Goal: Task Accomplishment & Management: Use online tool/utility

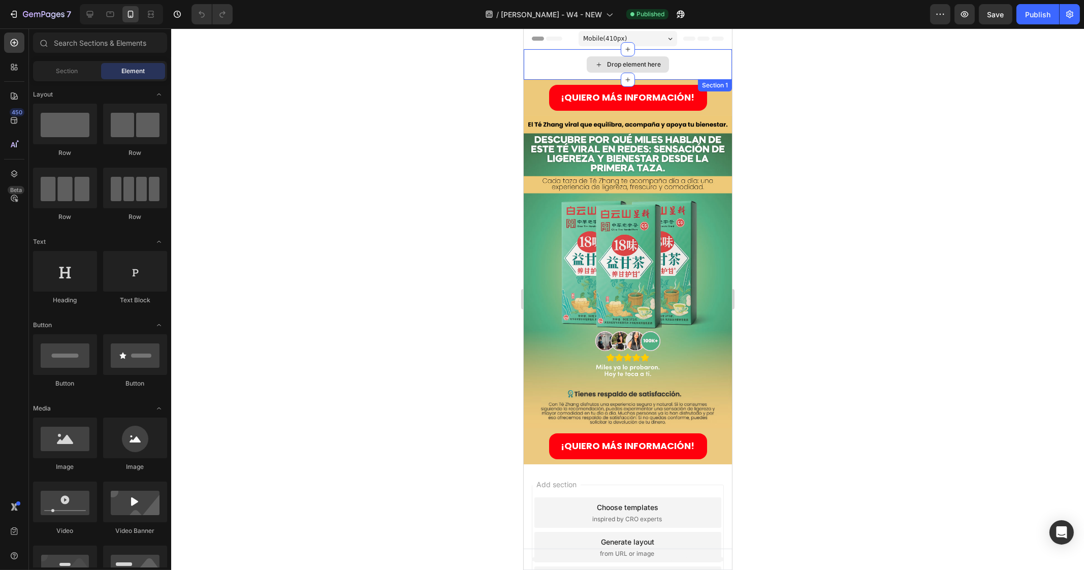
click at [549, 66] on div "Drop element here" at bounding box center [627, 64] width 208 height 30
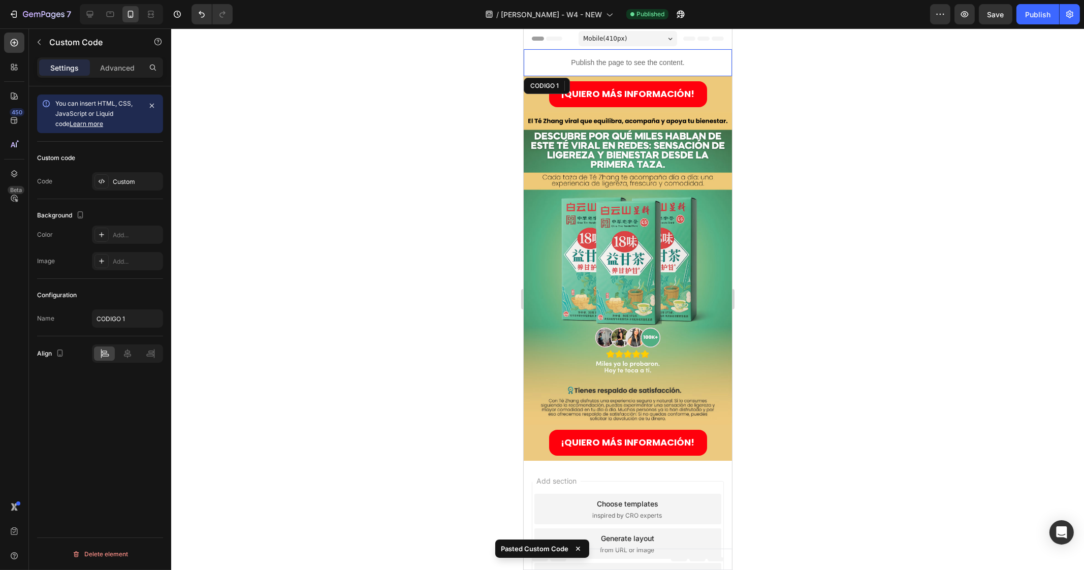
click at [884, 130] on div at bounding box center [627, 298] width 913 height 541
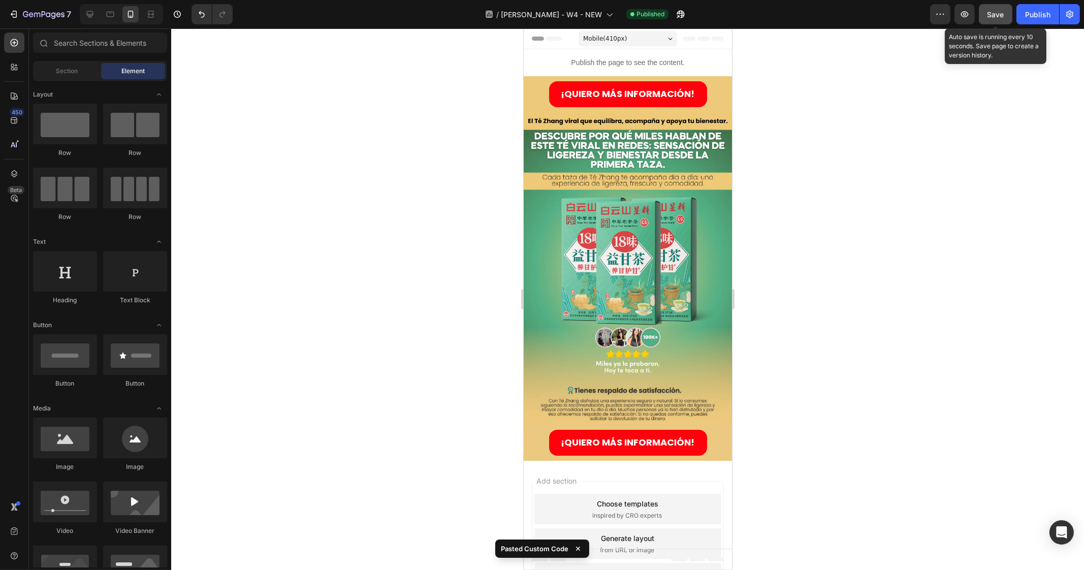
drag, startPoint x: 1003, startPoint y: 15, endPoint x: 1000, endPoint y: 19, distance: 5.4
click at [1003, 15] on span "Save" at bounding box center [995, 14] width 17 height 9
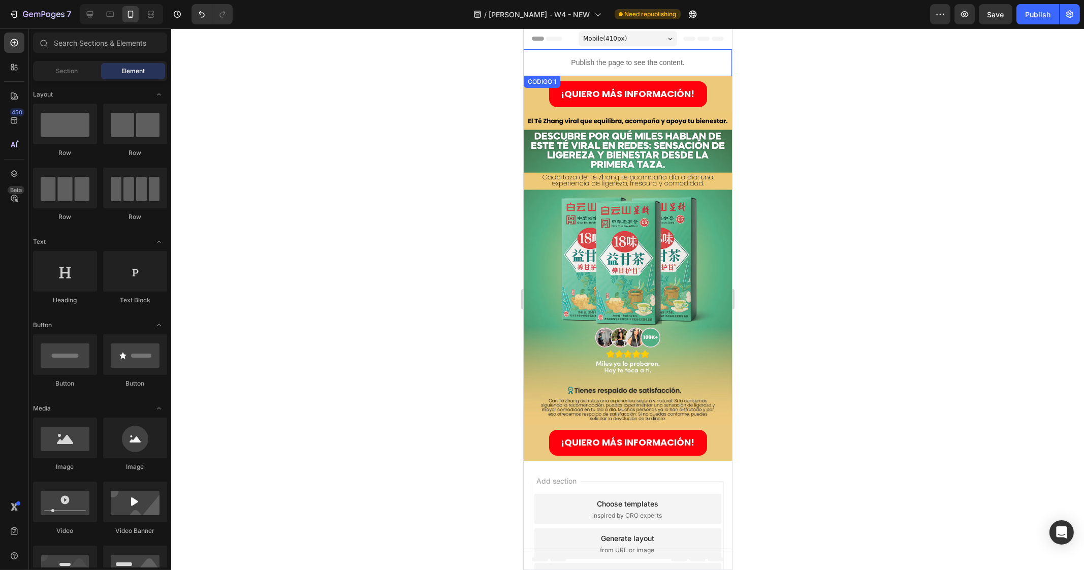
click at [633, 65] on p "Publish the page to see the content." at bounding box center [627, 62] width 208 height 11
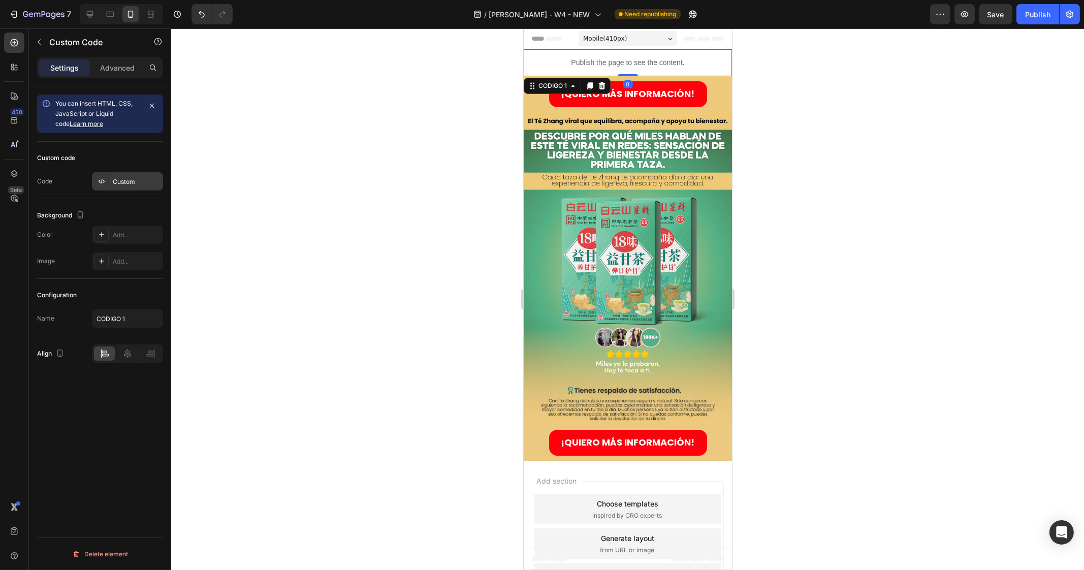
click at [114, 178] on div "Custom" at bounding box center [137, 181] width 48 height 9
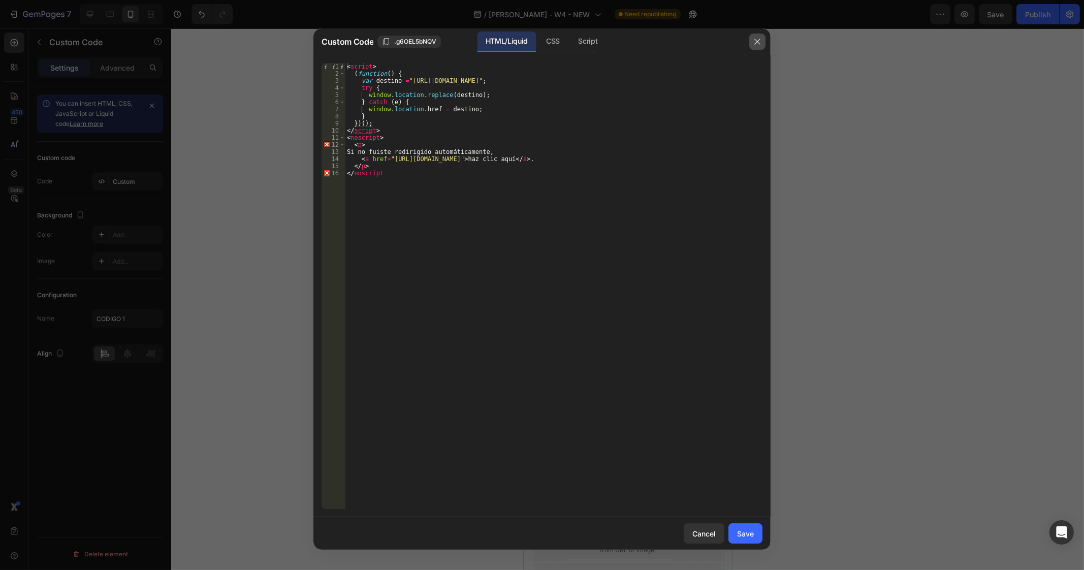
click at [757, 42] on icon "button" at bounding box center [757, 42] width 6 height 6
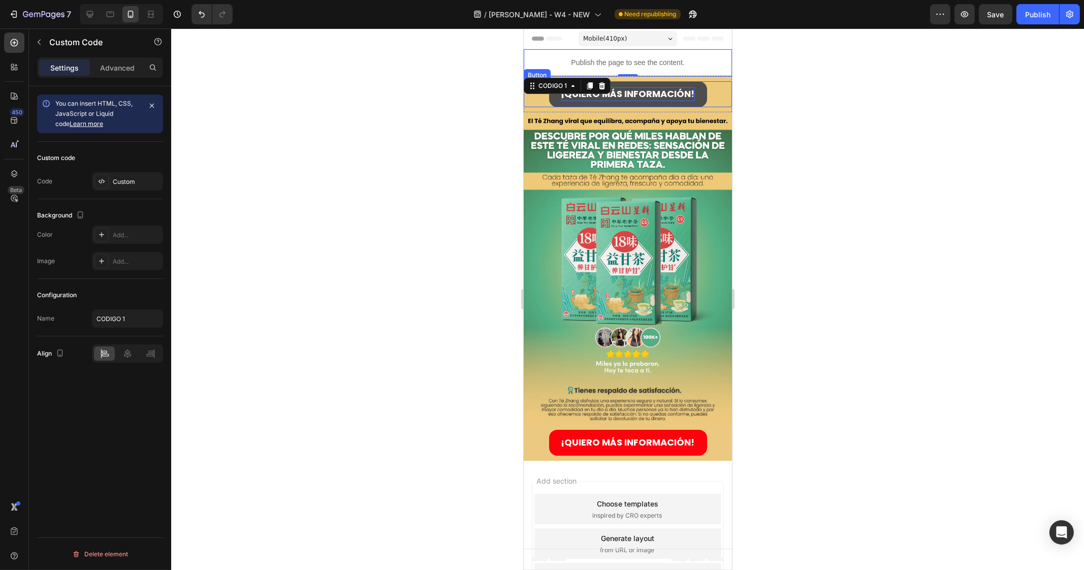
click at [659, 87] on strong "¡QUIERO MÁS INFORMACIÓN!" at bounding box center [628, 93] width 134 height 13
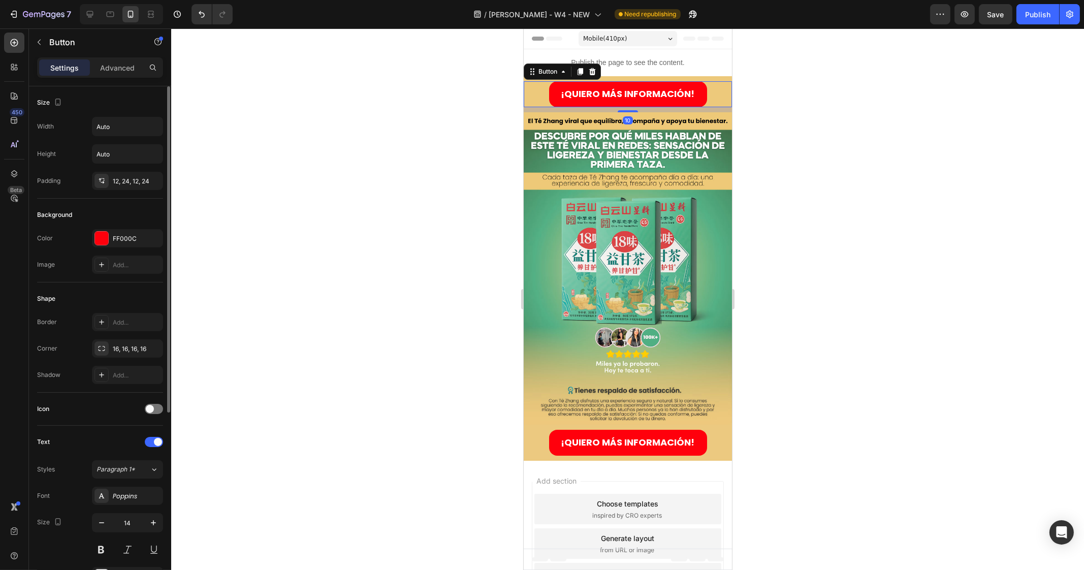
scroll to position [293, 0]
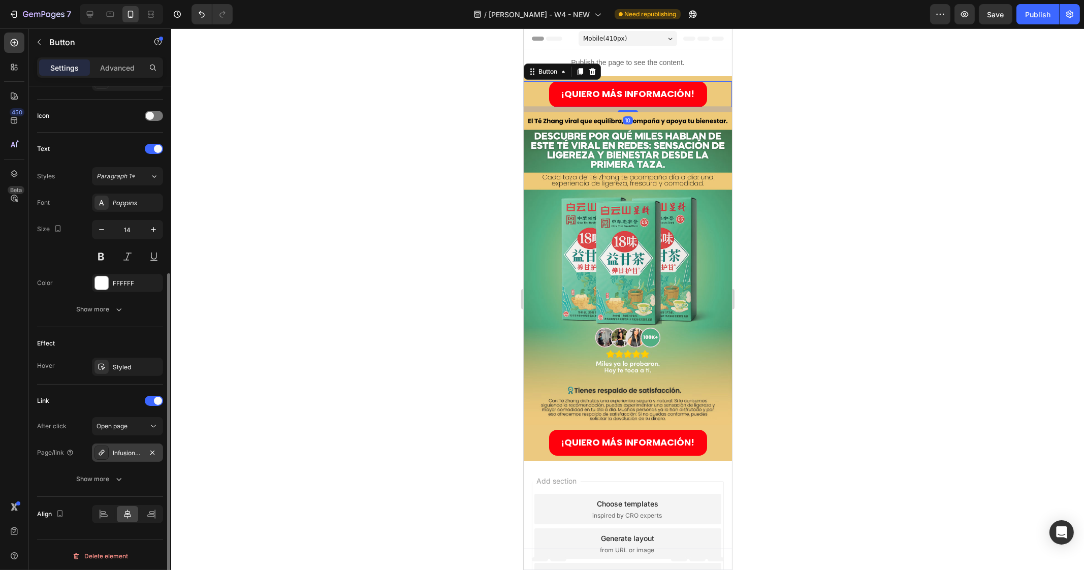
click at [130, 453] on div "Infusion-china-2" at bounding box center [127, 453] width 29 height 9
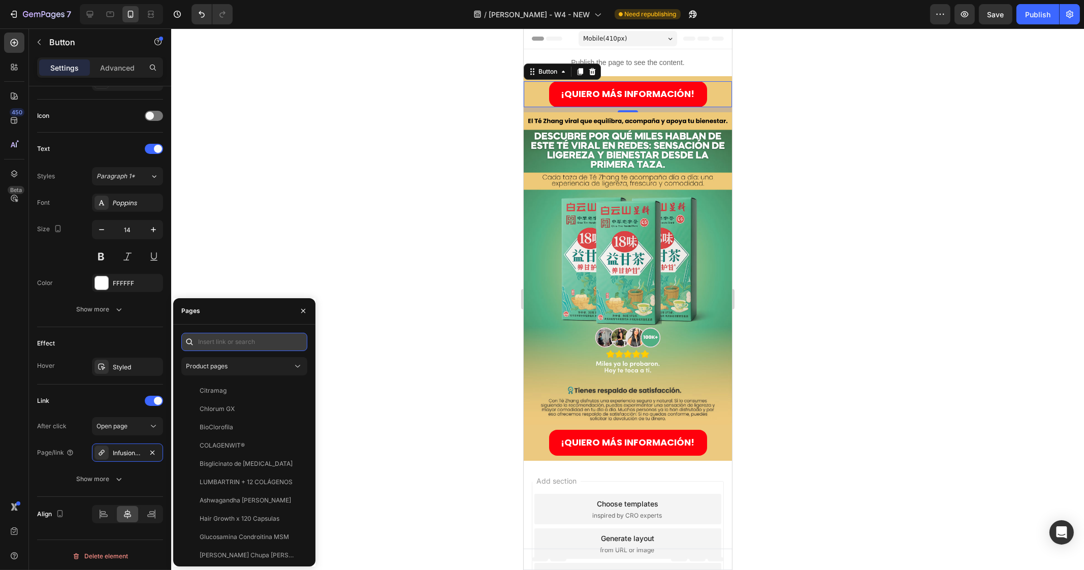
click at [220, 340] on input "text" at bounding box center [244, 342] width 126 height 18
type input "TE ZH"
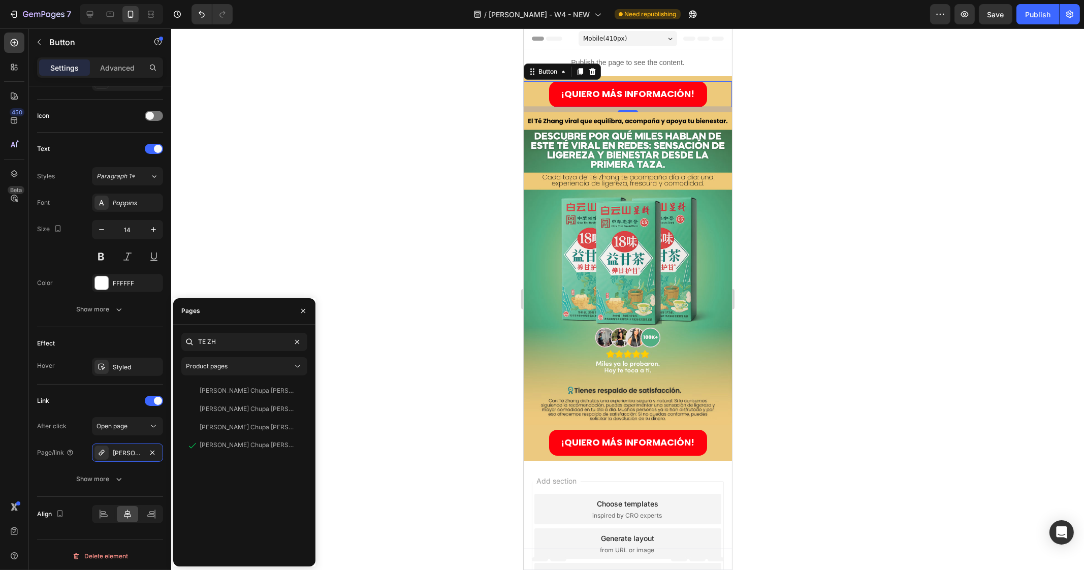
click at [454, 332] on div at bounding box center [627, 298] width 913 height 541
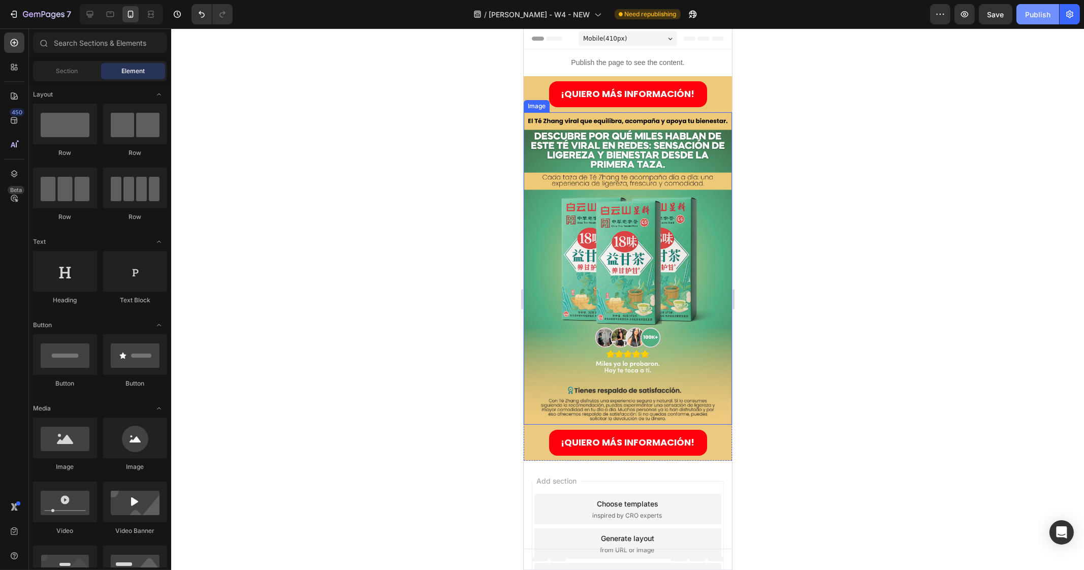
click at [1039, 14] on div "Publish" at bounding box center [1037, 14] width 25 height 11
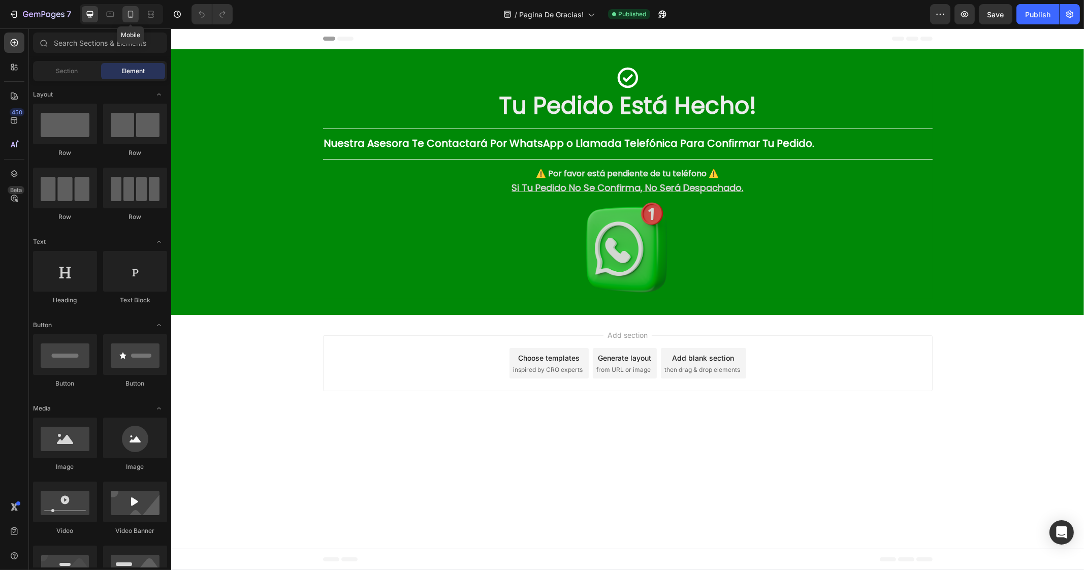
click at [131, 17] on icon at bounding box center [131, 14] width 6 height 7
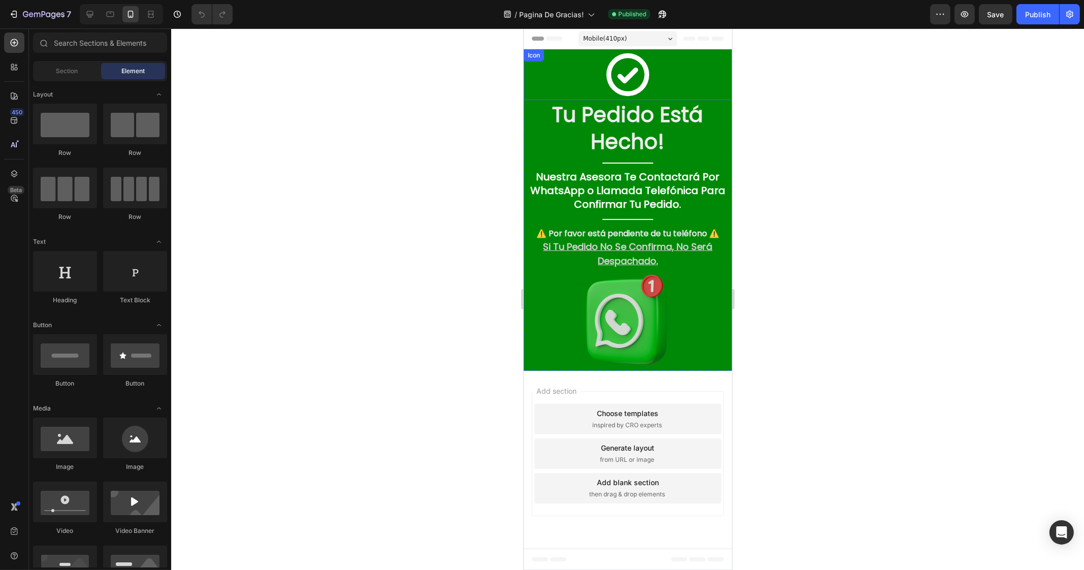
click at [572, 65] on div "Icon" at bounding box center [627, 74] width 208 height 51
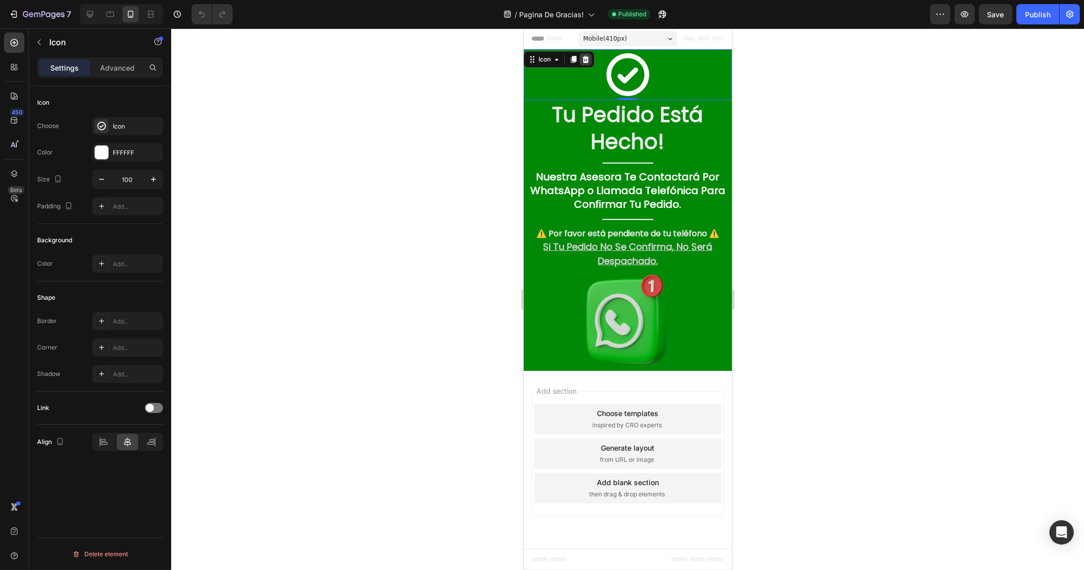
click at [587, 61] on icon at bounding box center [585, 59] width 7 height 7
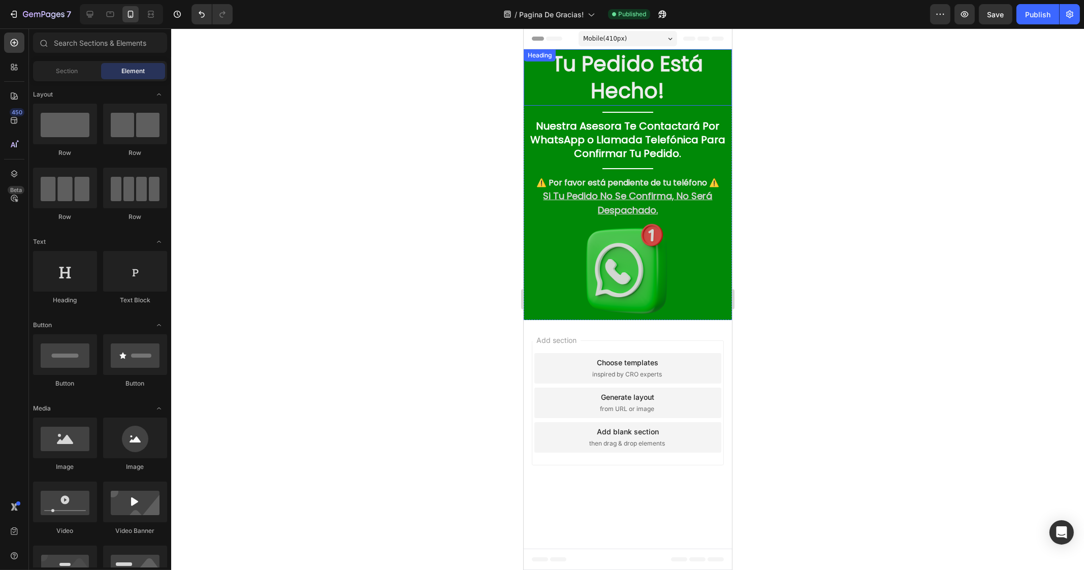
click at [600, 69] on strong "Tu Pedido Está Hecho!" at bounding box center [627, 77] width 151 height 56
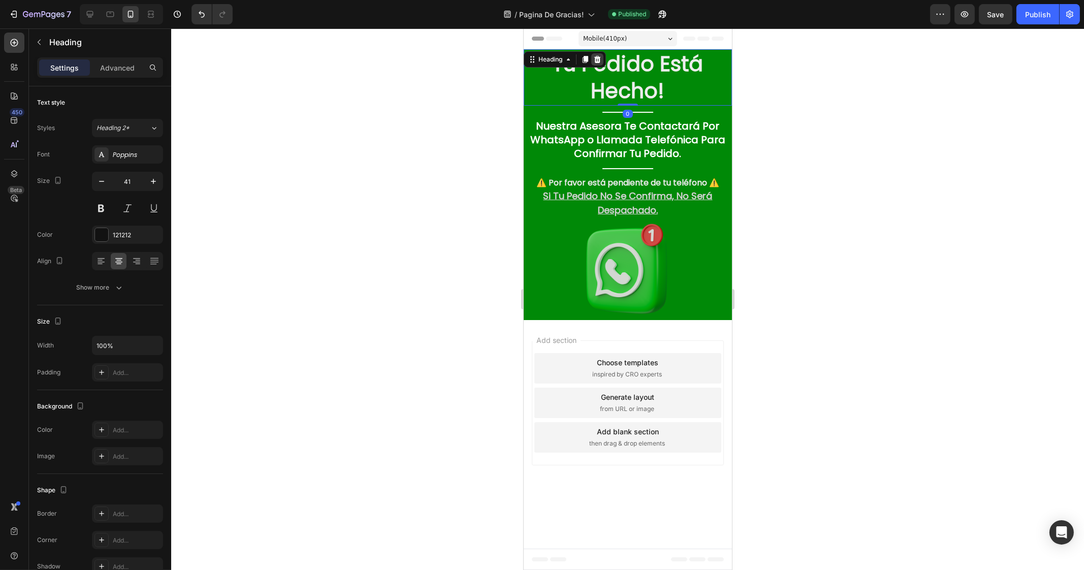
click at [595, 57] on icon at bounding box center [597, 59] width 7 height 7
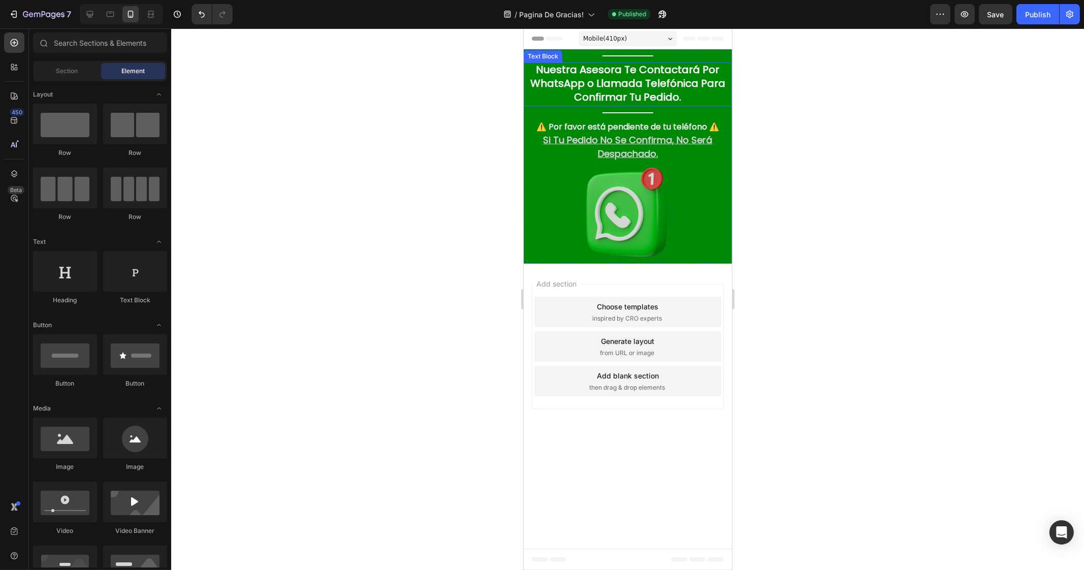
click at [601, 70] on strong "Nuestra Asesora Te Contactará Por WhatsApp o Llamada Telefónica Para Confirmar …" at bounding box center [627, 83] width 195 height 42
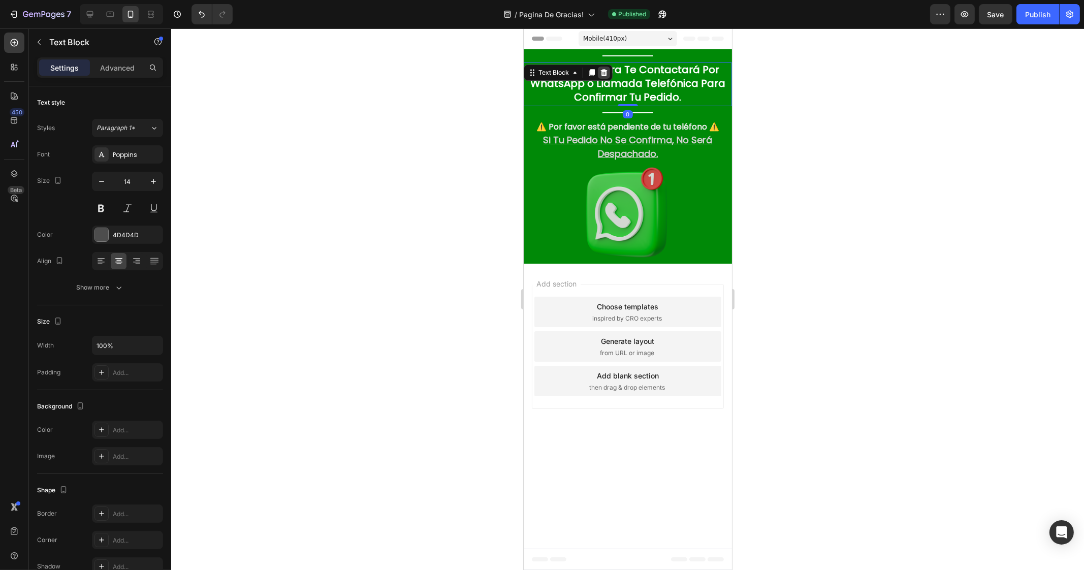
click at [602, 73] on icon at bounding box center [603, 72] width 7 height 7
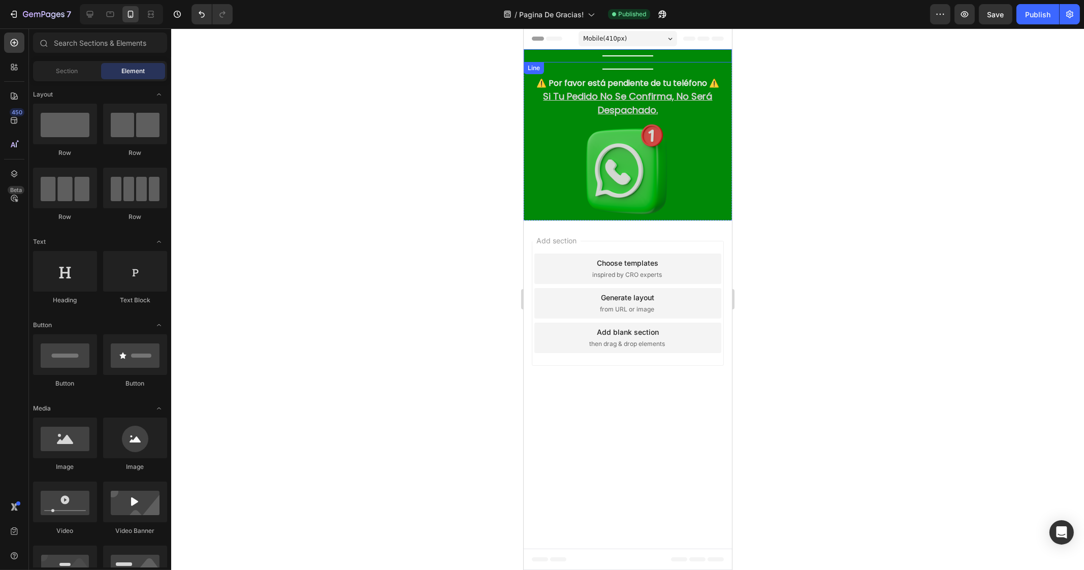
click at [610, 56] on div "Title Line" at bounding box center [627, 55] width 208 height 13
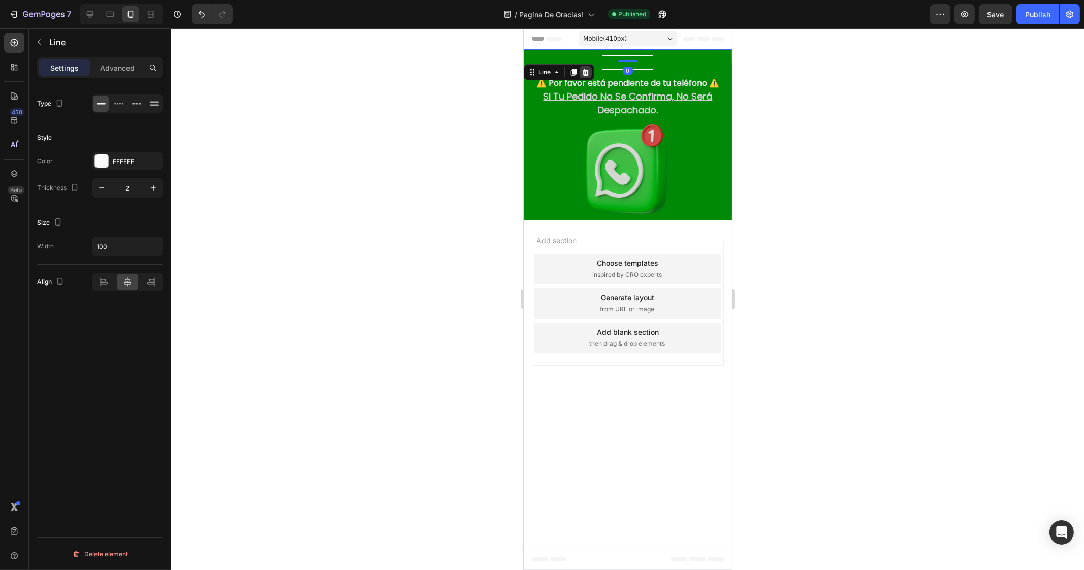
click at [584, 74] on icon at bounding box center [585, 72] width 8 height 8
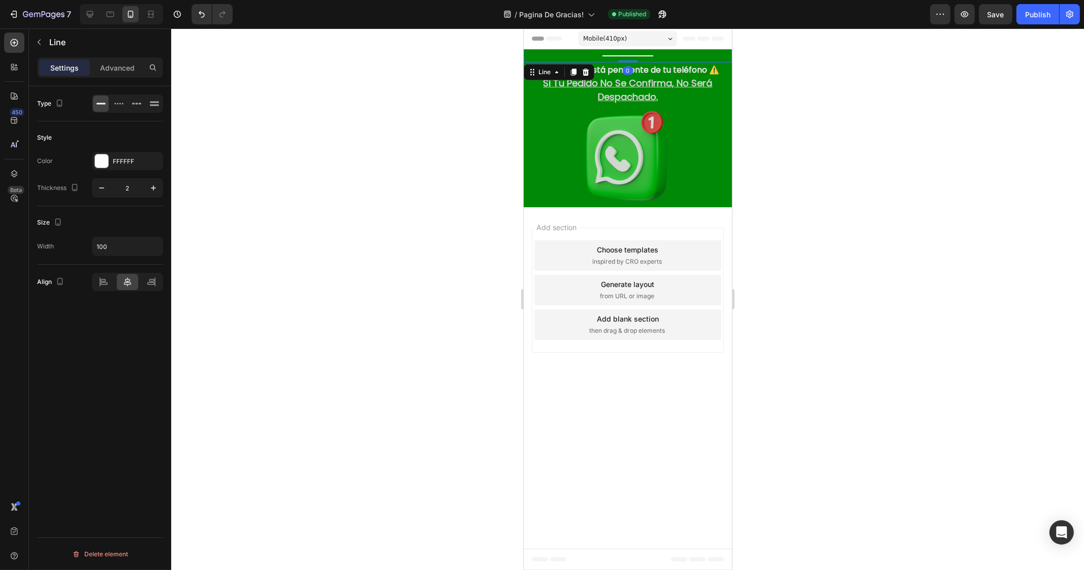
click at [607, 59] on div "Title Line 0" at bounding box center [627, 55] width 208 height 13
click at [587, 71] on icon at bounding box center [585, 72] width 7 height 7
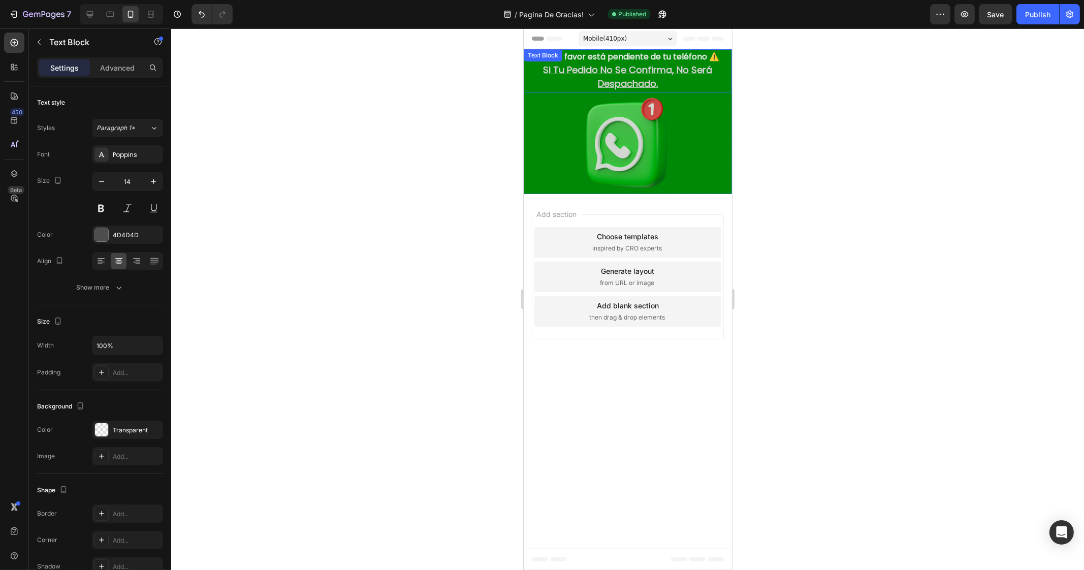
click at [589, 66] on div "⚠️ Por favor está pendiente de tu teléfono ⚠️ Si Tu Pedido No Se Confirma, No S…" at bounding box center [627, 70] width 208 height 43
drag, startPoint x: 604, startPoint y: 57, endPoint x: 607, endPoint y: 78, distance: 20.5
click at [604, 58] on icon at bounding box center [603, 59] width 7 height 7
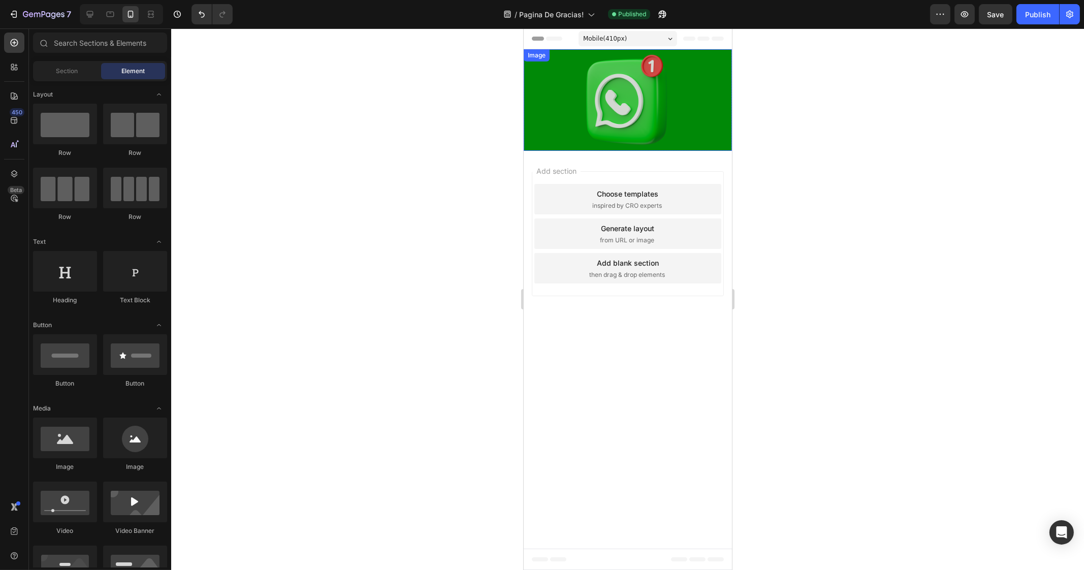
click at [605, 83] on img at bounding box center [628, 100] width 102 height 102
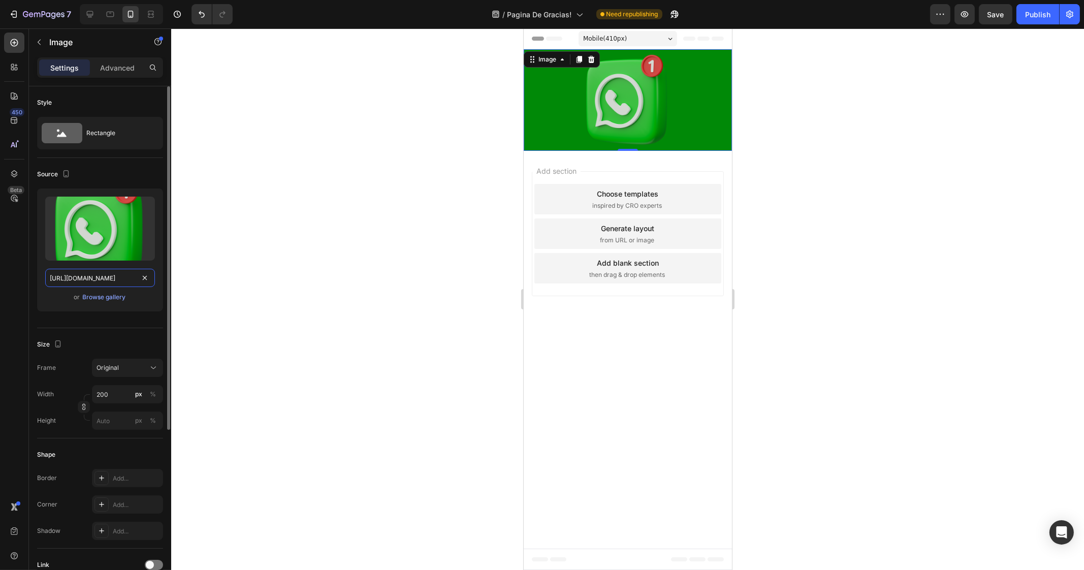
click at [80, 277] on input "https://cdn.shopify.com/s/files/1/0944/8190/8017/files/gempages_576055648119161…" at bounding box center [100, 278] width 110 height 18
paste input "PAGINADEGRACIAS-ezgif.com-apng-to-avif-converter.avif?v=1756258921"
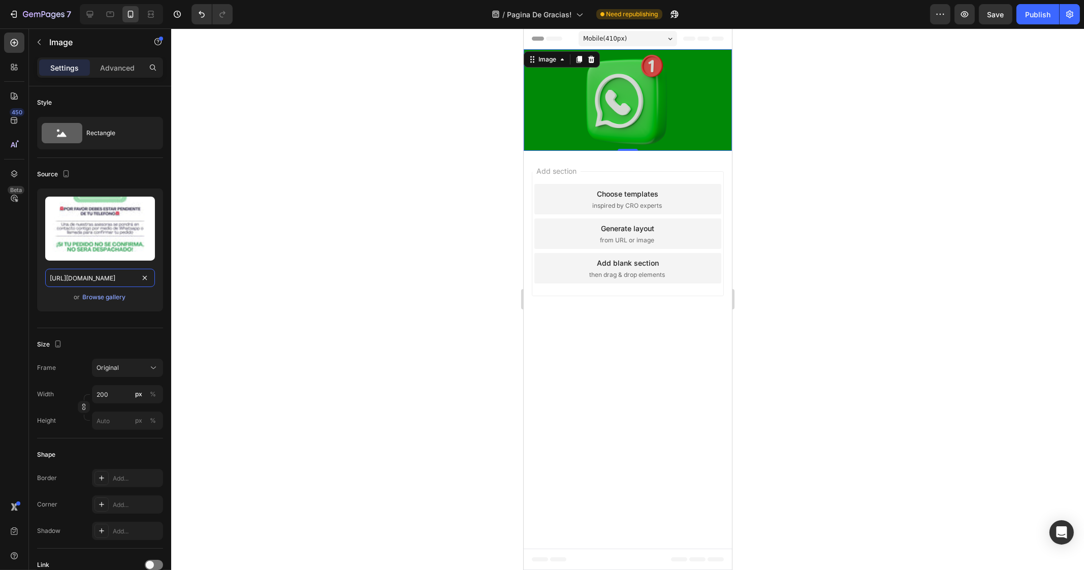
scroll to position [0, 288]
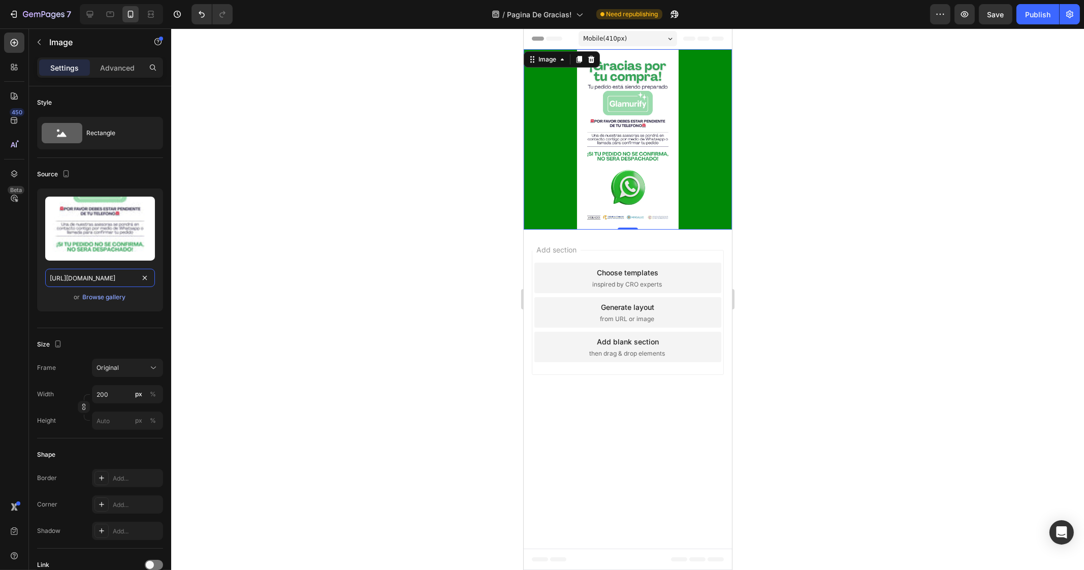
type input "https://cdn.shopify.com/s/files/1/0944/8190/8017/files/PAGINADEGRACIAS-ezgif.co…"
click at [311, 201] on div at bounding box center [627, 298] width 913 height 541
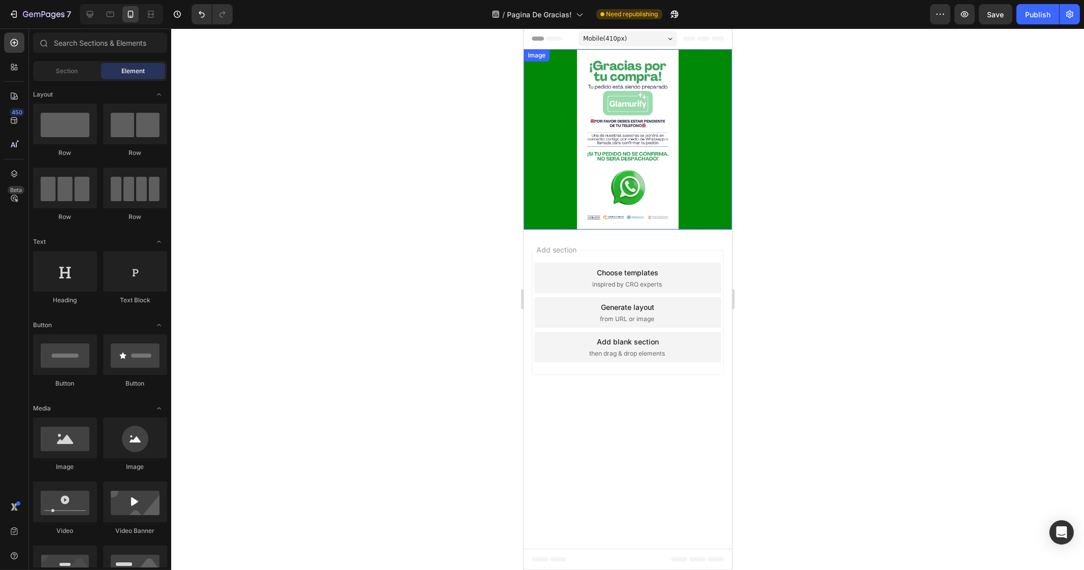
click at [560, 131] on div at bounding box center [627, 139] width 208 height 180
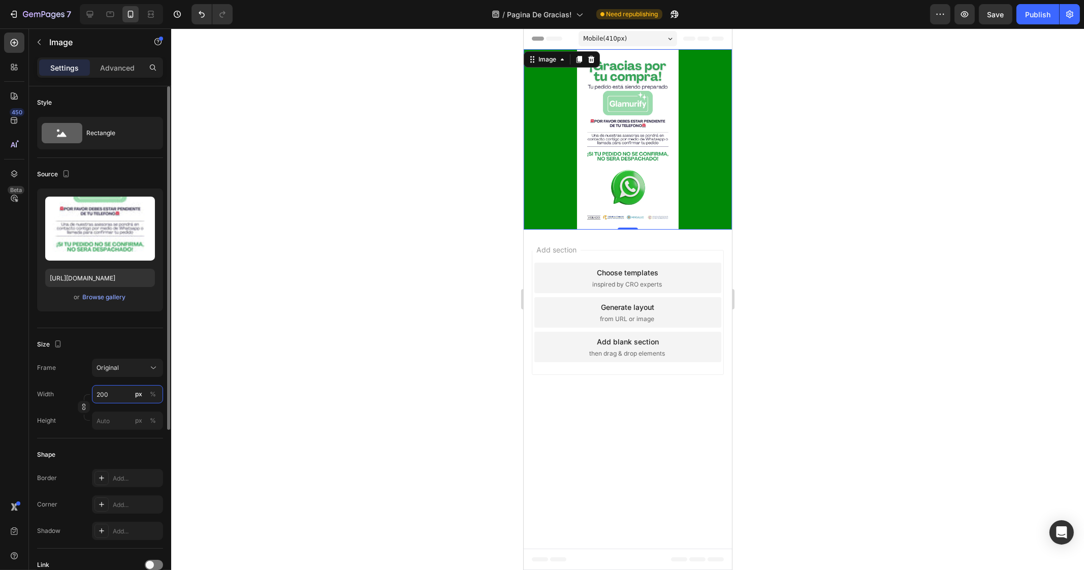
click at [116, 388] on input "200" at bounding box center [127, 394] width 71 height 18
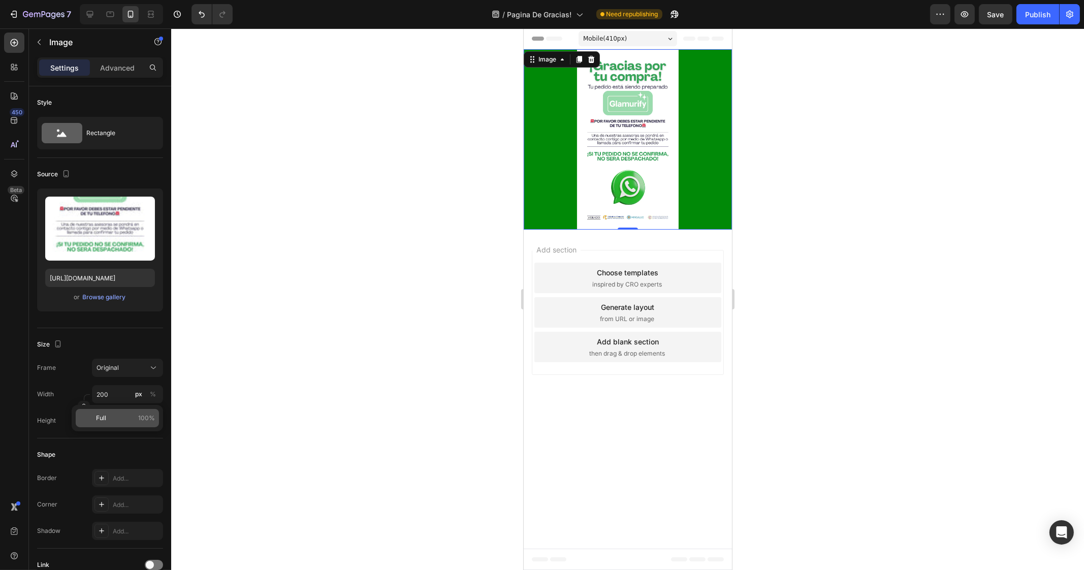
click at [102, 417] on span "Full" at bounding box center [101, 417] width 10 height 9
type input "100"
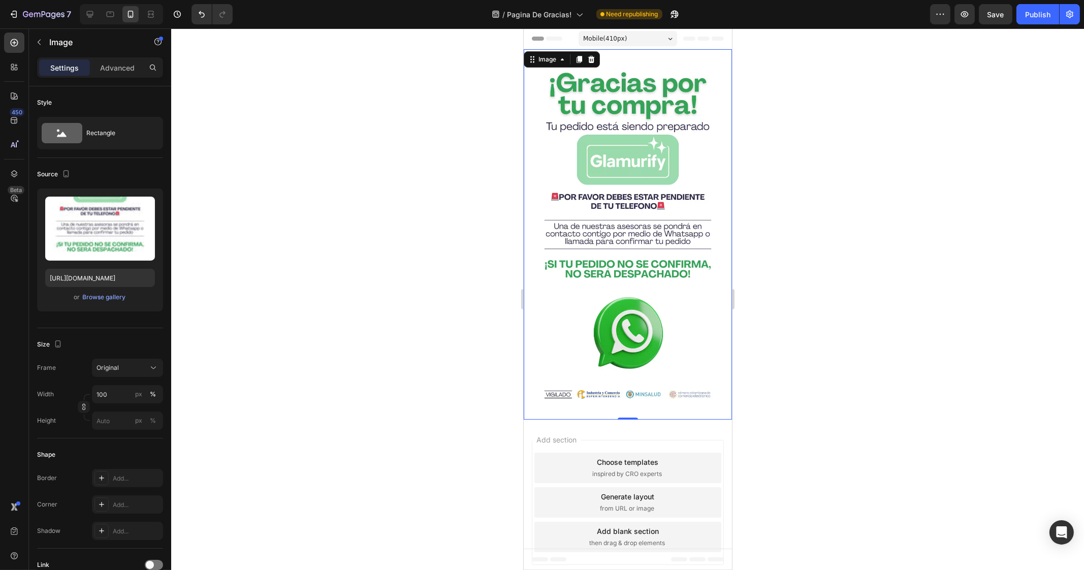
click at [300, 261] on div at bounding box center [627, 298] width 913 height 541
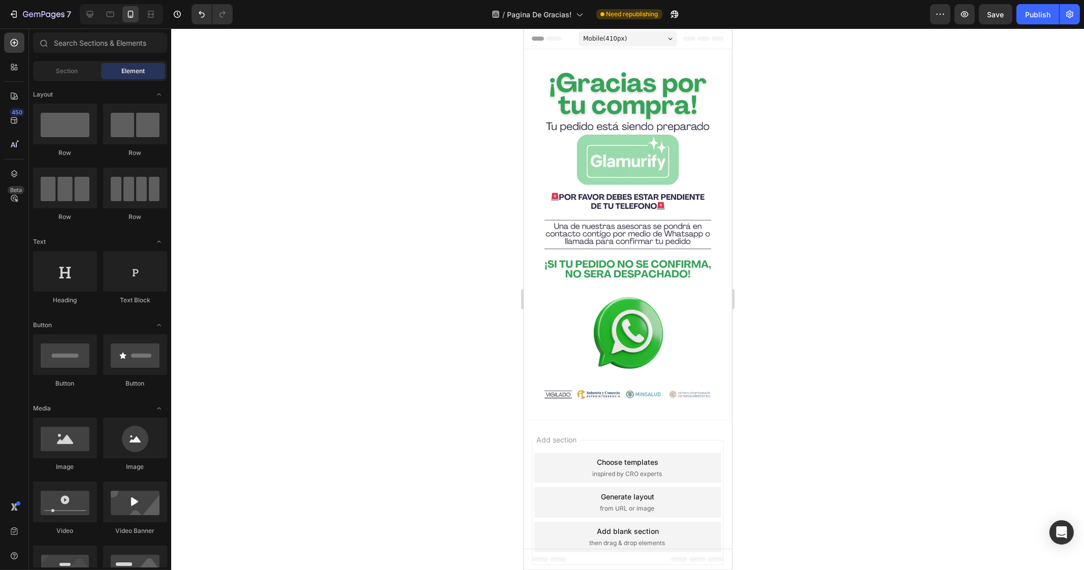
drag, startPoint x: 1044, startPoint y: 11, endPoint x: 971, endPoint y: 68, distance: 92.4
click at [1043, 11] on div "Publish" at bounding box center [1037, 14] width 25 height 11
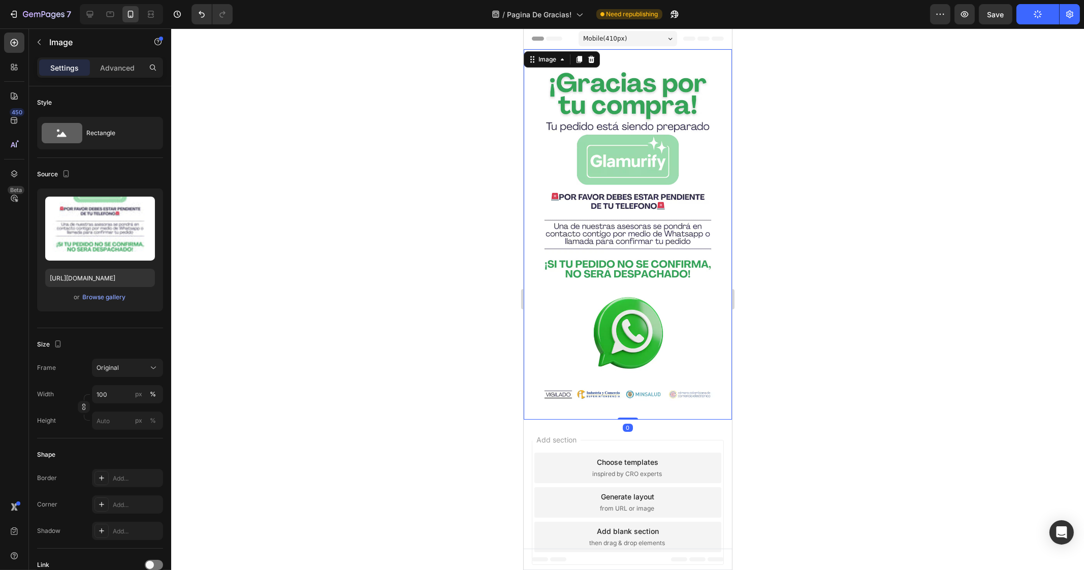
click at [623, 161] on img at bounding box center [627, 234] width 208 height 370
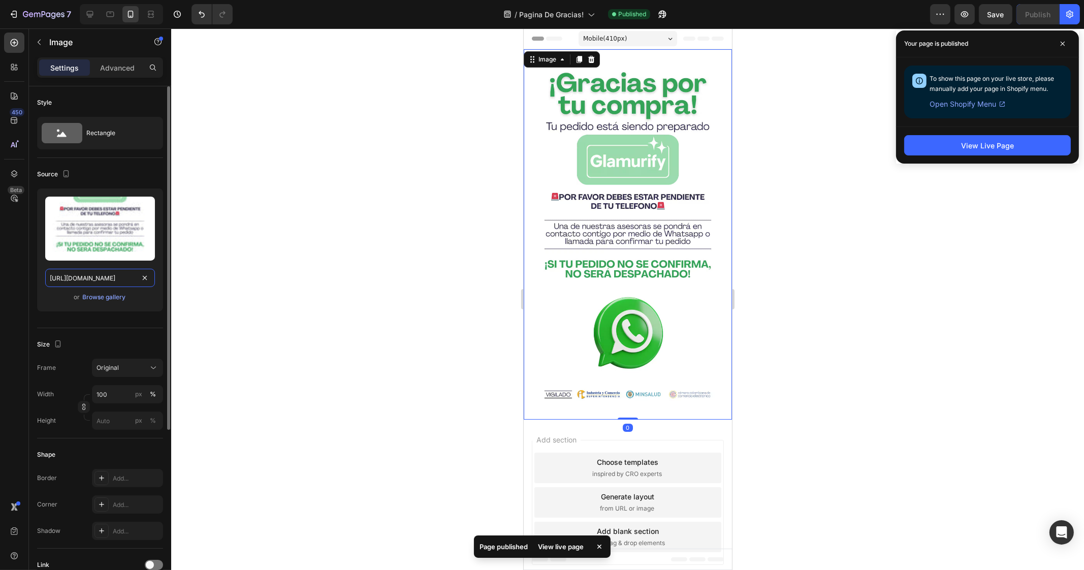
click at [116, 273] on input "https://cdn.shopify.com/s/files/1/0944/8190/8017/files/PAGINADEGRACIAS-ezgif.co…" at bounding box center [100, 278] width 110 height 18
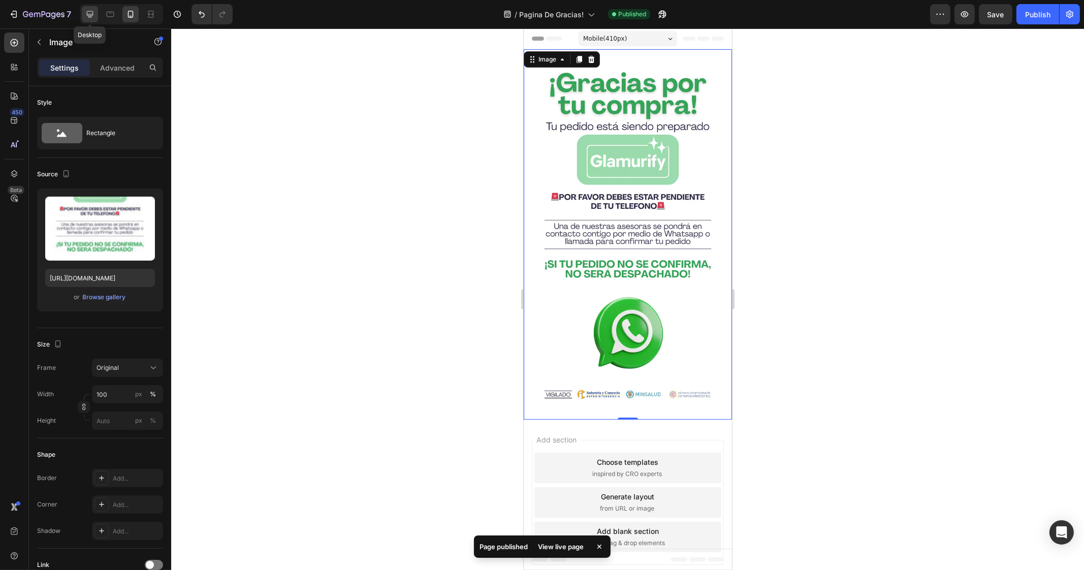
click at [97, 18] on div at bounding box center [90, 14] width 16 height 16
type input "https://cdn.shopify.com/s/files/1/0944/8190/8017/files/gempages_576055648119161…"
type input "200"
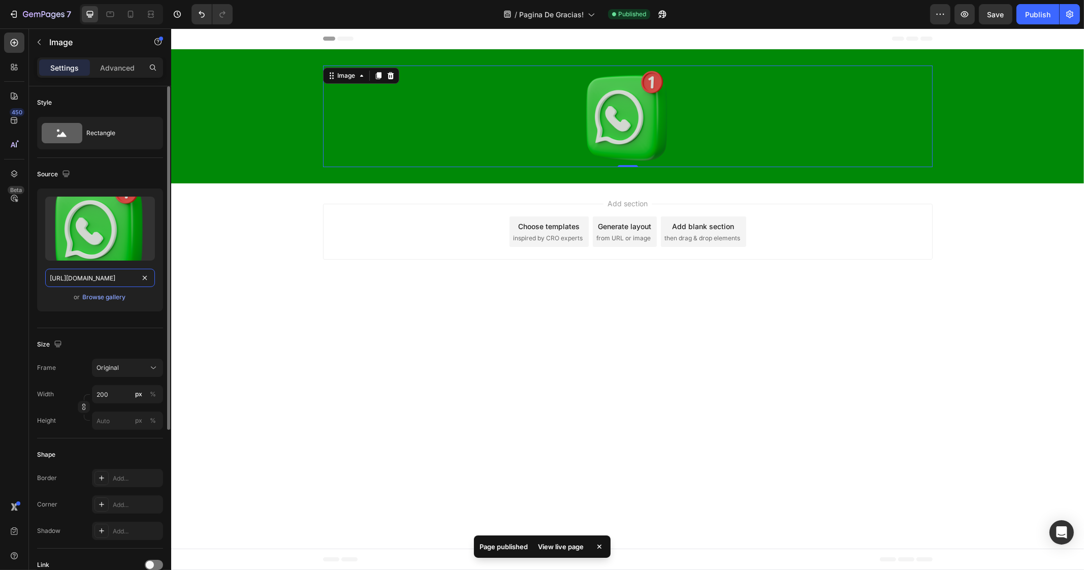
paste input "PAGINADEGRACIAS-ezgif.com-apng-to-avif-converter.avif?v=1756258921"
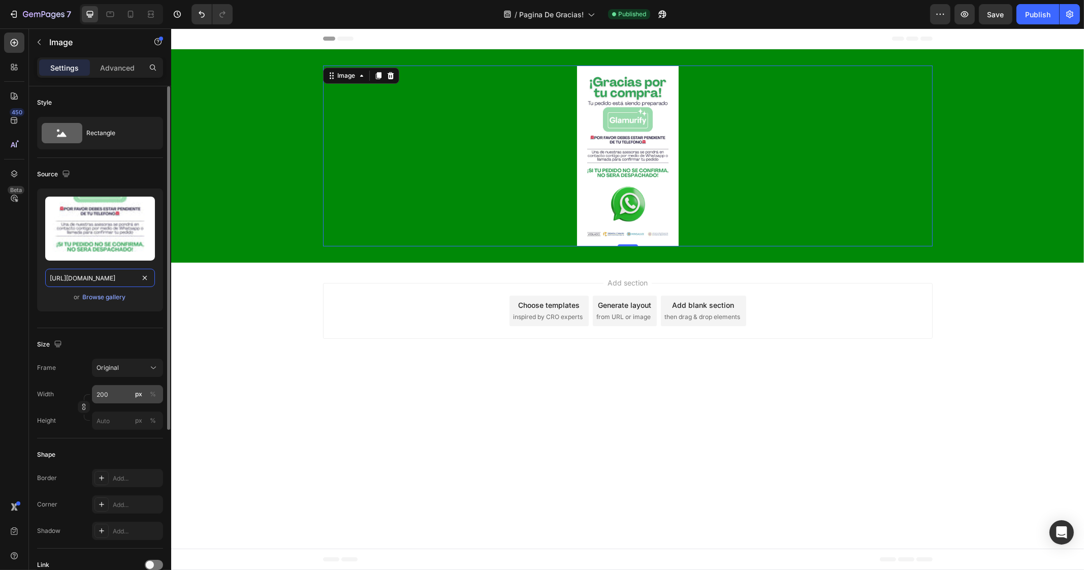
type input "https://cdn.shopify.com/s/files/1/0944/8190/8017/files/PAGINADEGRACIAS-ezgif.co…"
click at [112, 389] on input "200" at bounding box center [127, 394] width 71 height 18
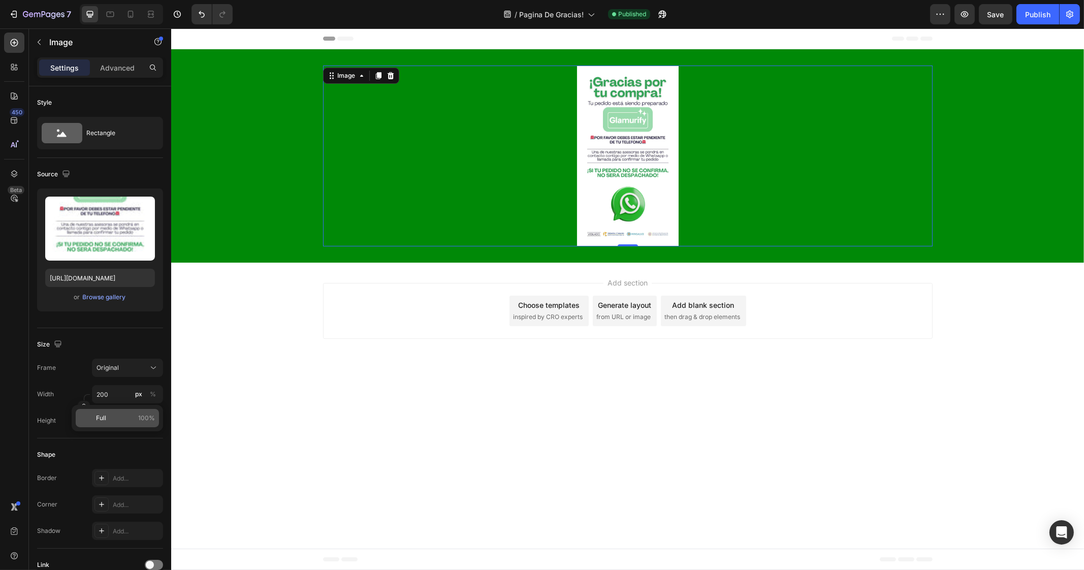
click at [107, 418] on p "Full 100%" at bounding box center [125, 417] width 59 height 9
type input "100"
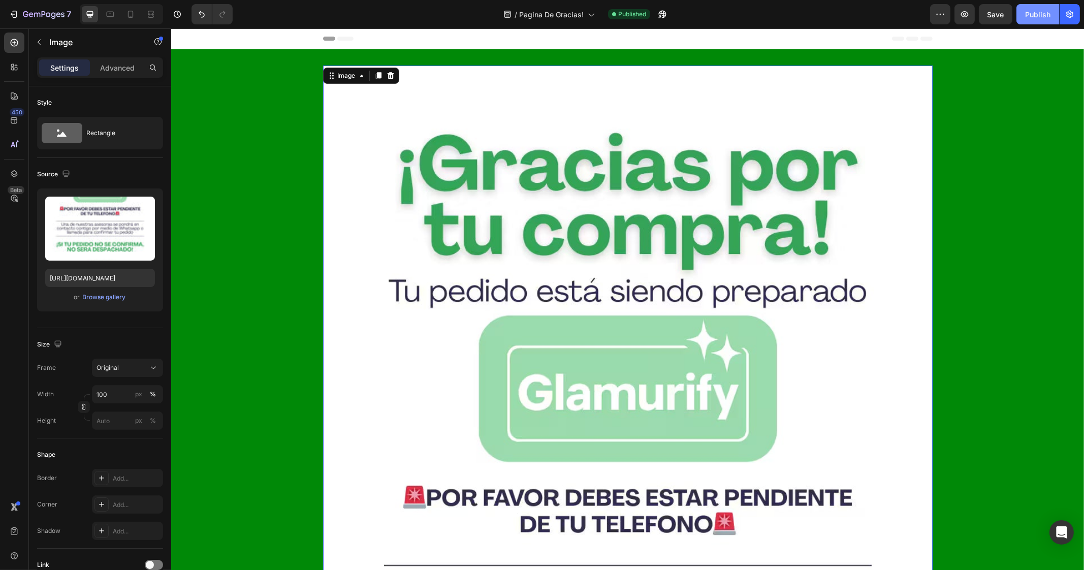
click at [1035, 16] on div "Publish" at bounding box center [1037, 14] width 25 height 11
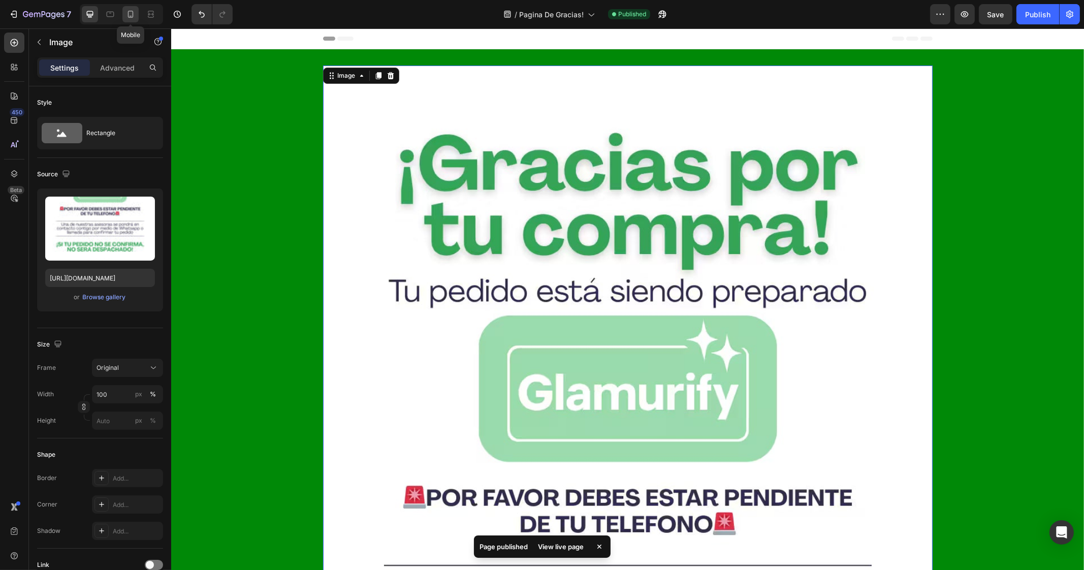
click at [130, 11] on icon at bounding box center [130, 14] width 10 height 10
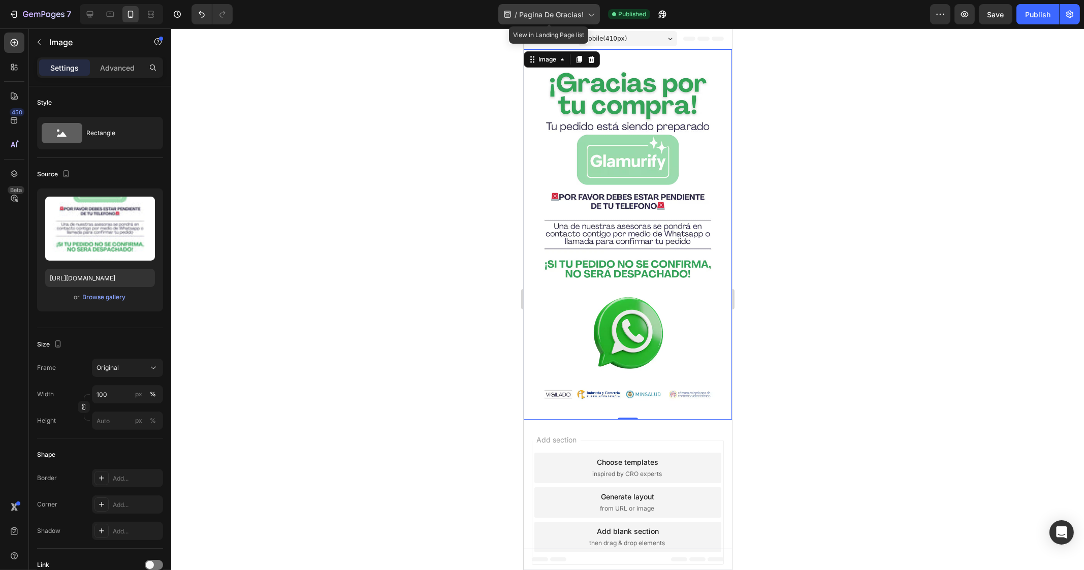
click at [559, 14] on span "Pagina De Gracias!" at bounding box center [551, 14] width 65 height 11
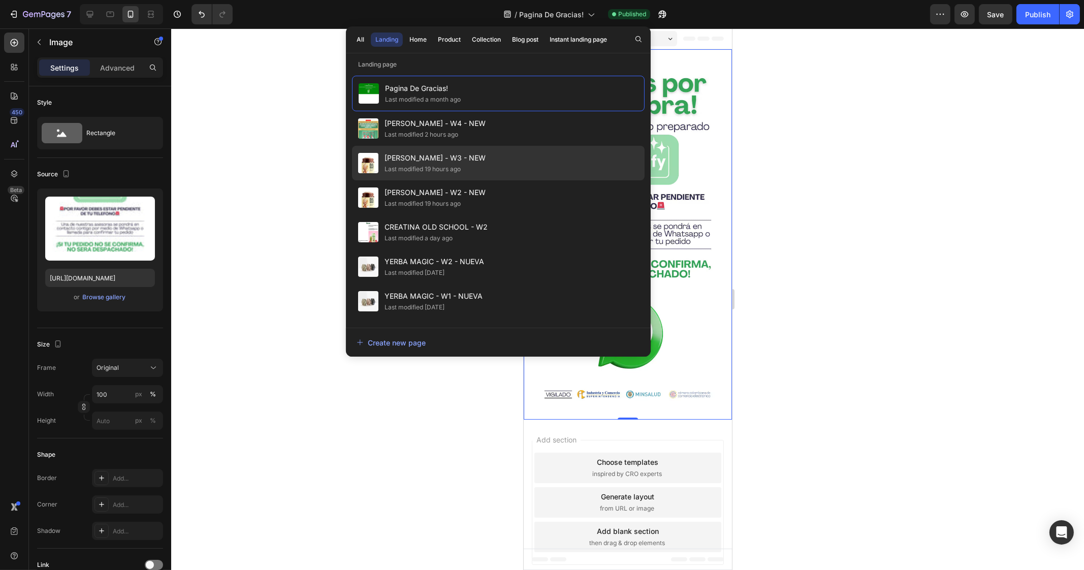
click at [422, 157] on span "[PERSON_NAME] - W3 - NEW" at bounding box center [435, 158] width 101 height 12
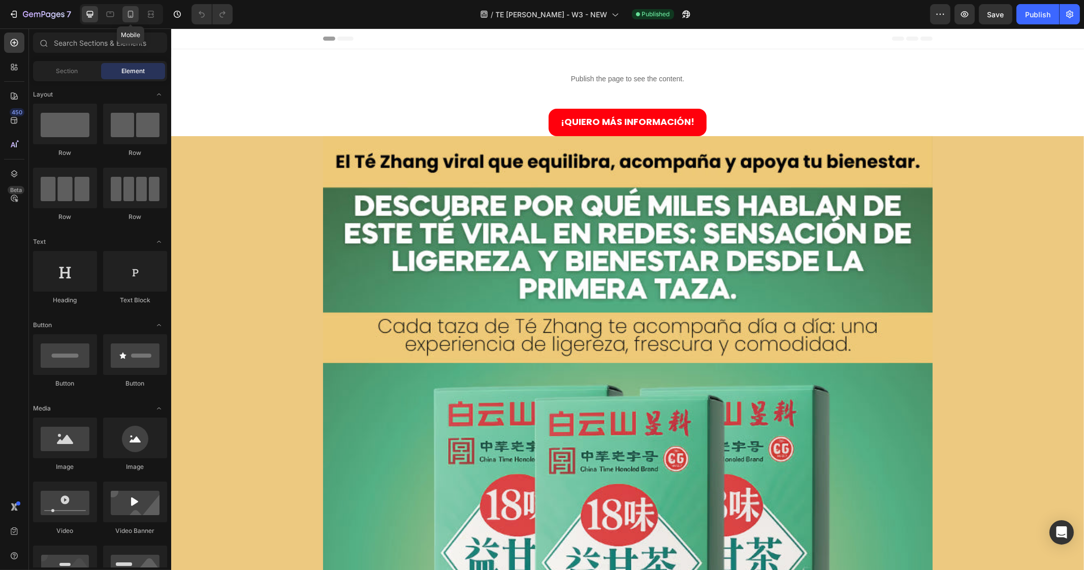
click at [130, 13] on icon at bounding box center [130, 14] width 10 height 10
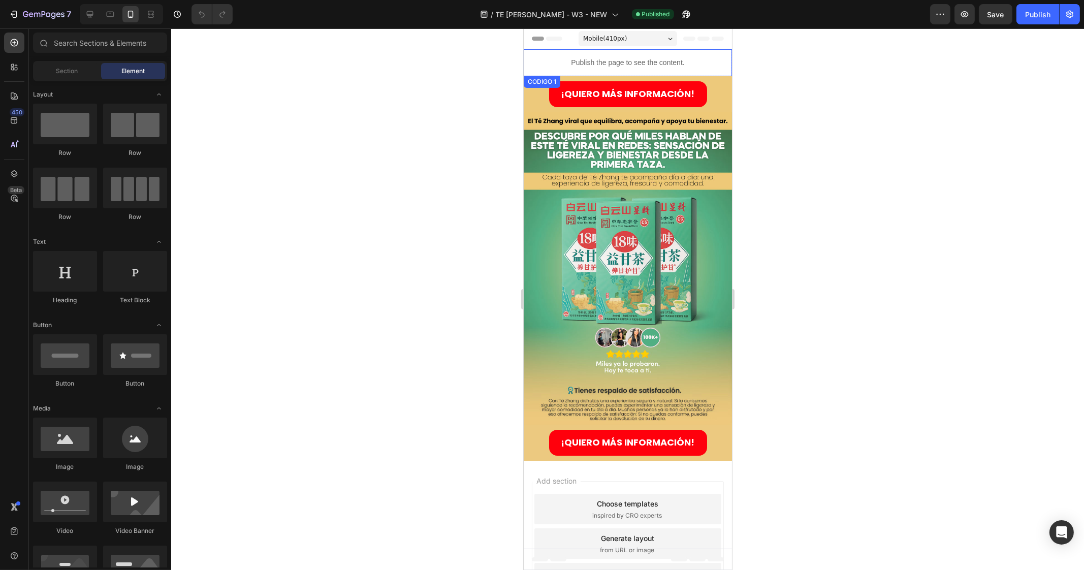
click at [550, 65] on p "Publish the page to see the content." at bounding box center [627, 62] width 208 height 11
